Goal: Find specific page/section

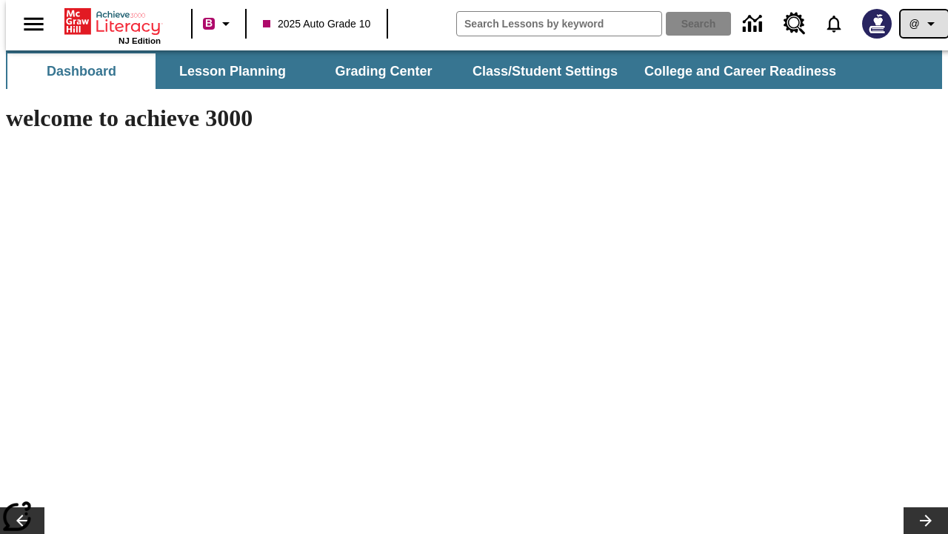
click at [923, 24] on icon "Profile/Settings" at bounding box center [932, 24] width 18 height 18
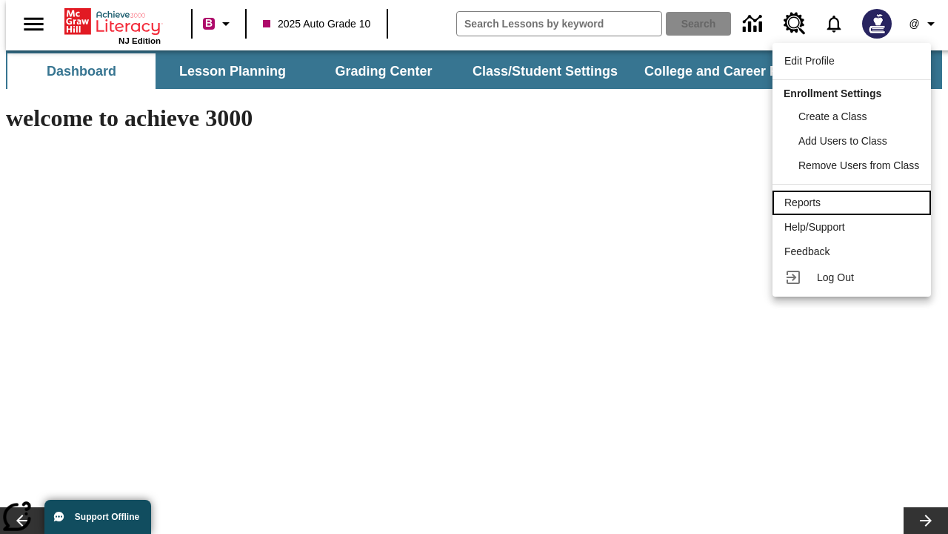
click at [854, 202] on div "Reports" at bounding box center [852, 203] width 135 height 16
